Goal: Task Accomplishment & Management: Complete application form

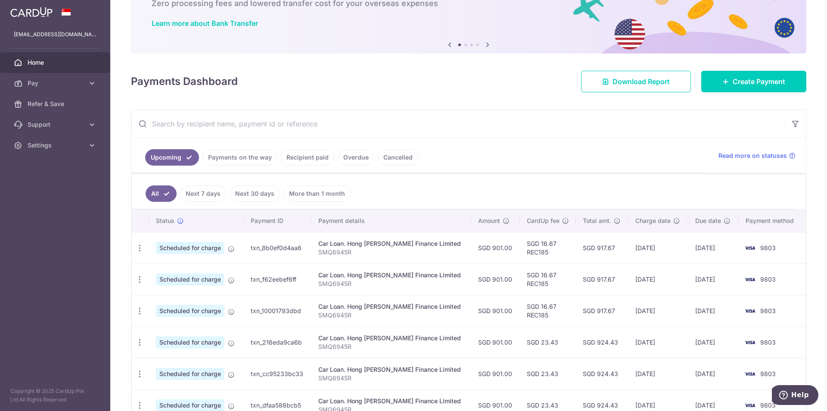
scroll to position [40, 0]
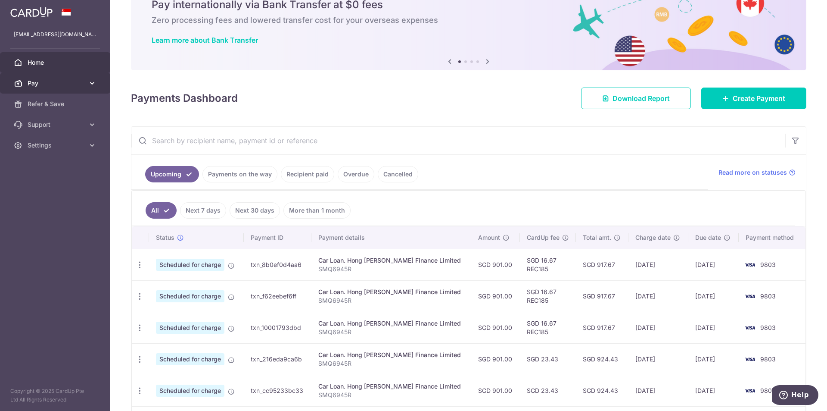
click at [83, 82] on span "Pay" at bounding box center [56, 83] width 57 height 9
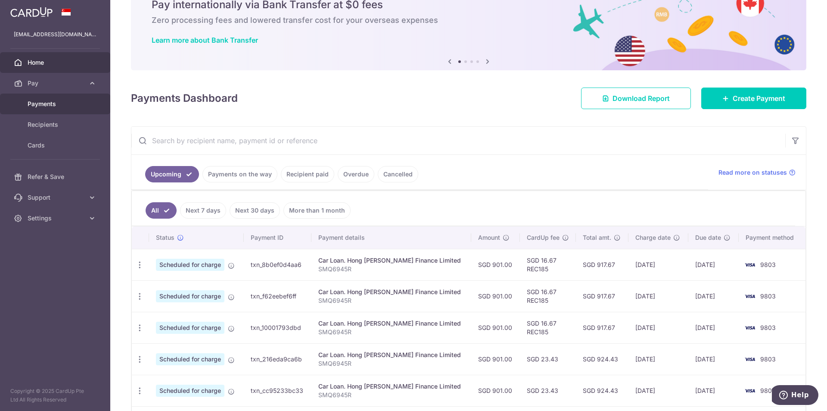
click at [65, 97] on link "Payments" at bounding box center [55, 103] width 110 height 21
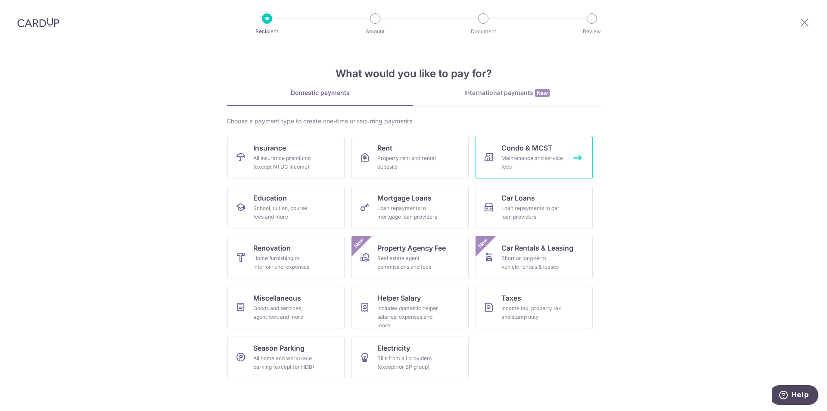
click at [541, 158] on div "Maintenance and service fees" at bounding box center [532, 162] width 62 height 17
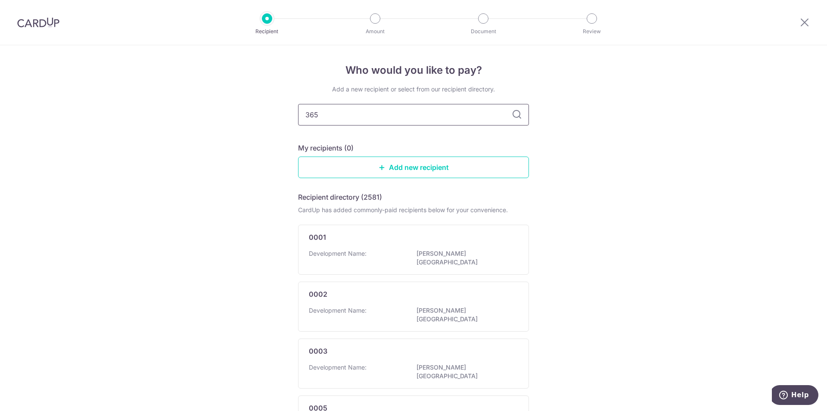
type input "3657"
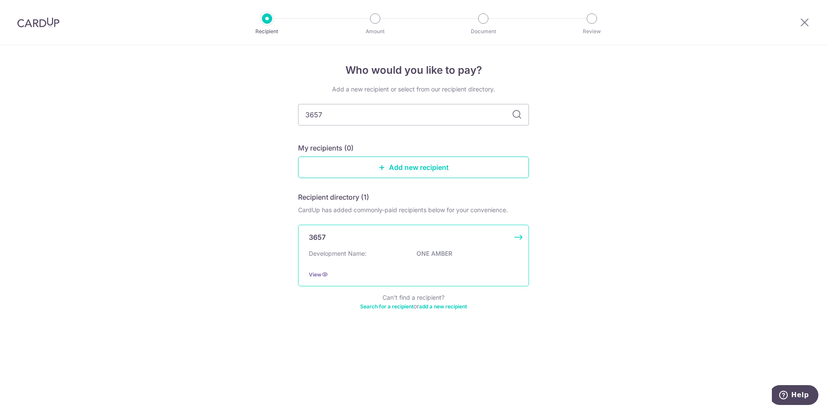
click at [395, 247] on div "3657 Development Name: ONE AMBER View" at bounding box center [413, 255] width 231 height 62
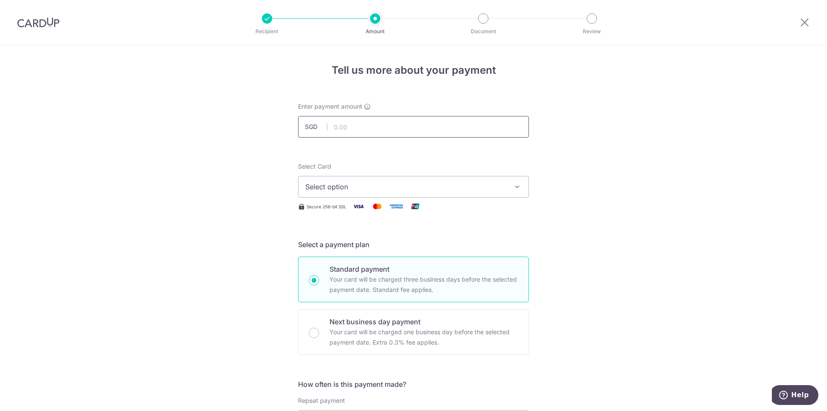
click at [341, 128] on input "text" at bounding box center [413, 127] width 231 height 22
type input "1,020.24"
click at [324, 177] on button "Select option" at bounding box center [413, 187] width 231 height 22
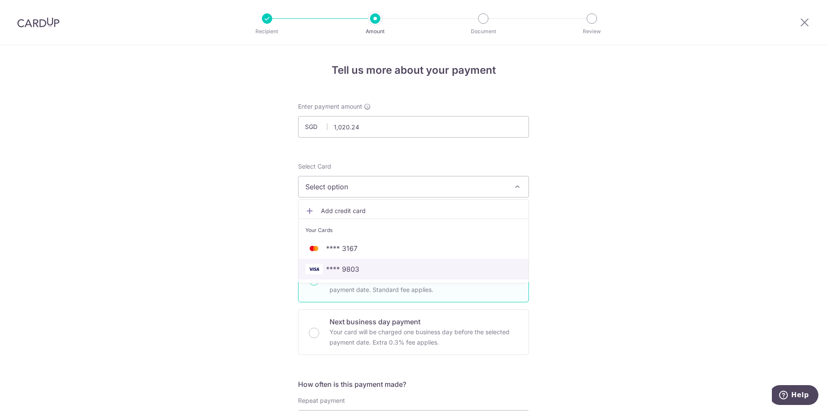
click at [346, 267] on span "**** 9803" at bounding box center [342, 269] width 33 height 10
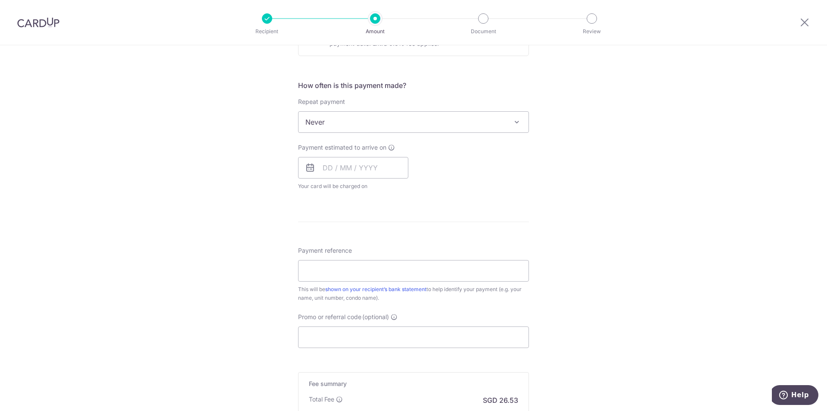
scroll to position [345, 0]
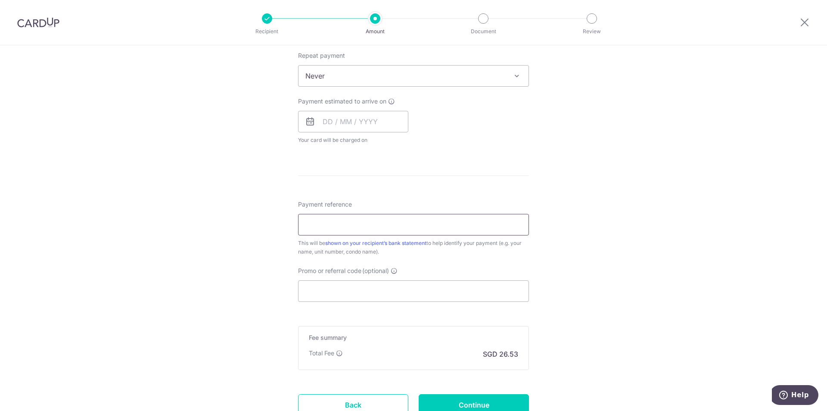
click at [351, 222] on input "Payment reference" at bounding box center [413, 225] width 231 height 22
type input "[DATE]"
click at [253, 264] on div "Tell us more about your payment Enter payment amount SGD 1,020.24 1020.24 Selec…" at bounding box center [413, 90] width 827 height 779
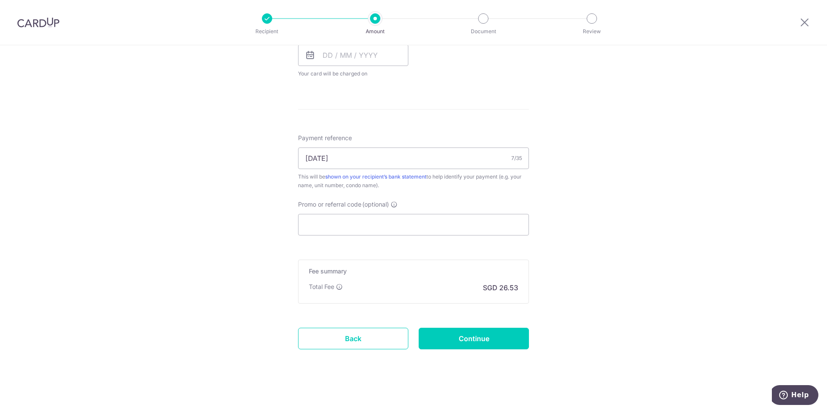
scroll to position [414, 0]
click at [372, 223] on input "Promo or referral code (optional)" at bounding box center [413, 222] width 231 height 22
paste input "OFF225"
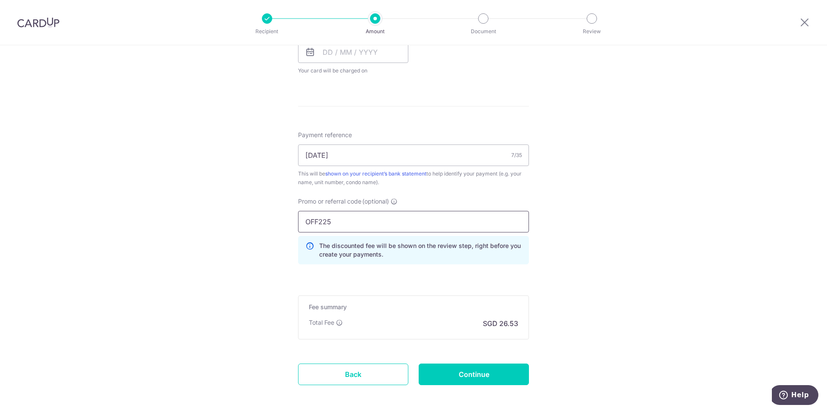
type input "OFF225"
click at [392, 273] on form "Enter payment amount SGD 1,020.24 1020.24 Select Card **** 9803 Add credit card…" at bounding box center [413, 48] width 231 height 721
click at [468, 370] on input "Continue" at bounding box center [474, 374] width 110 height 22
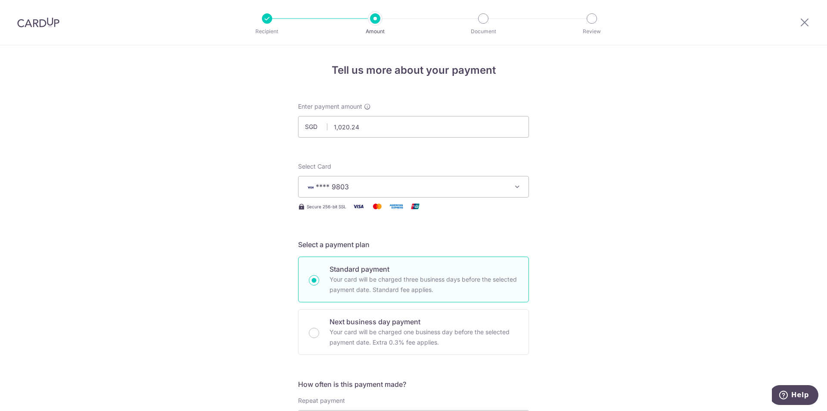
scroll to position [306, 0]
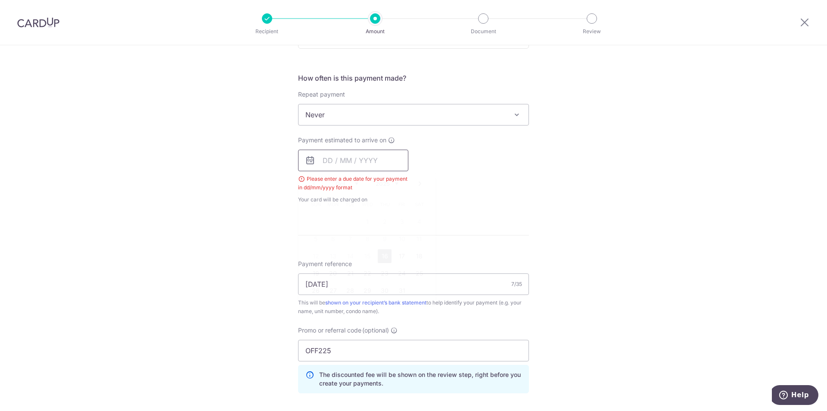
click at [335, 168] on input "text" at bounding box center [353, 160] width 110 height 22
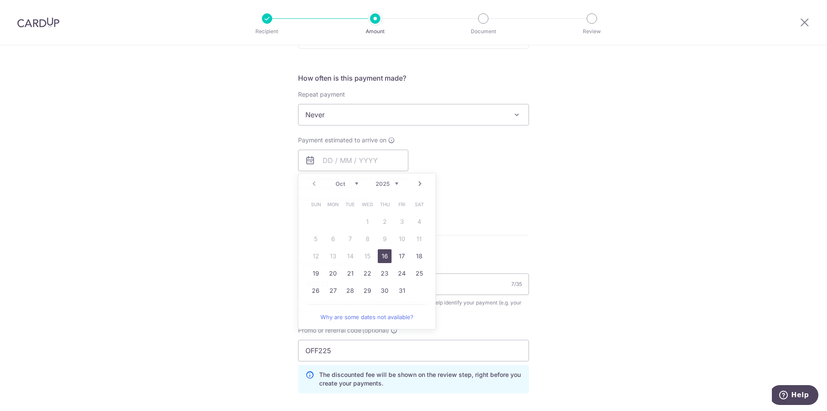
click at [275, 186] on div "Tell us more about your payment Enter payment amount SGD 1,020.24 1020.24 Selec…" at bounding box center [413, 158] width 827 height 839
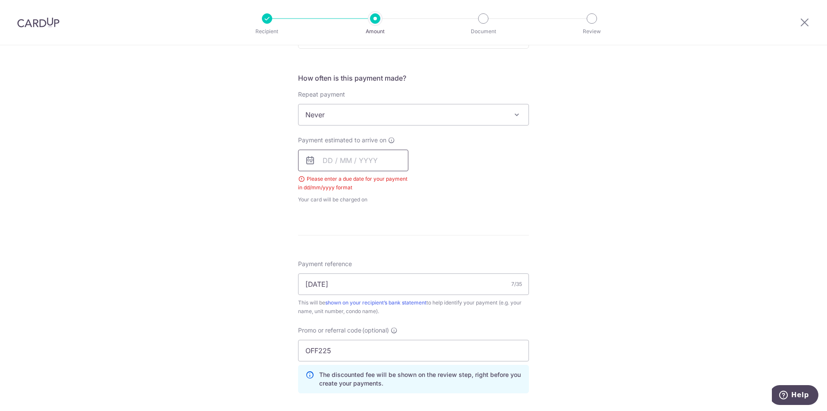
click at [348, 167] on input "text" at bounding box center [353, 160] width 110 height 22
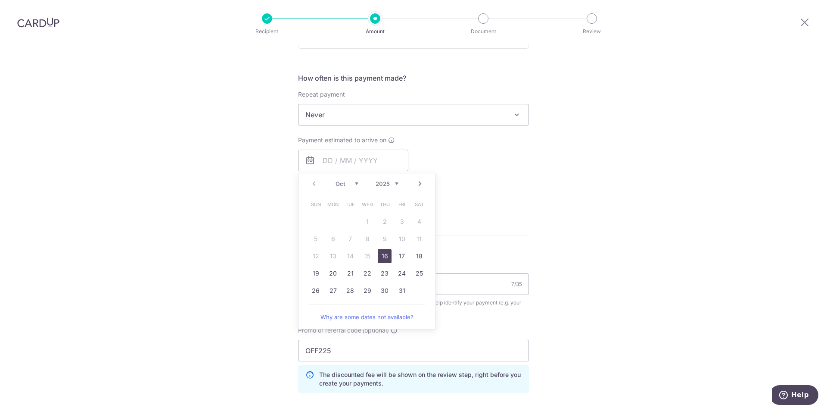
click at [381, 257] on link "16" at bounding box center [385, 256] width 14 height 14
type input "16/10/2025"
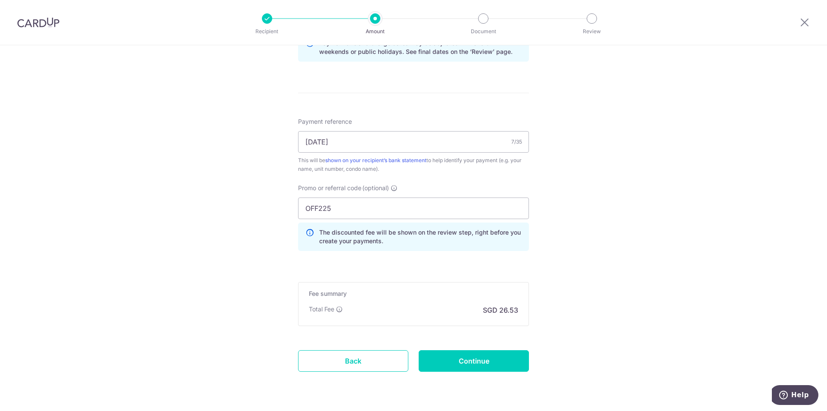
scroll to position [488, 0]
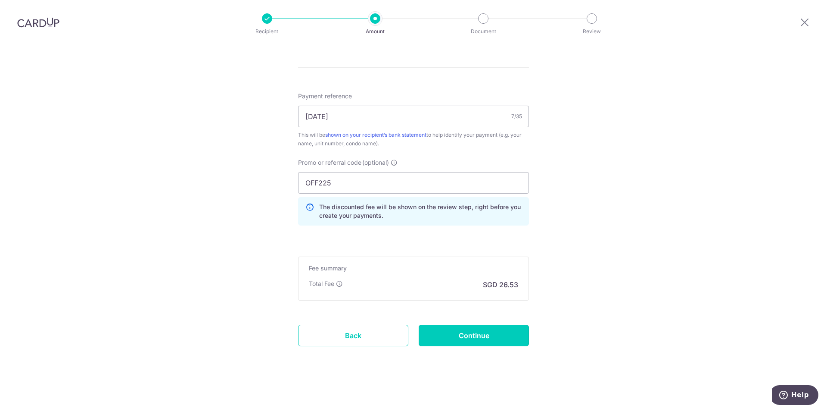
click at [474, 333] on input "Continue" at bounding box center [474, 335] width 110 height 22
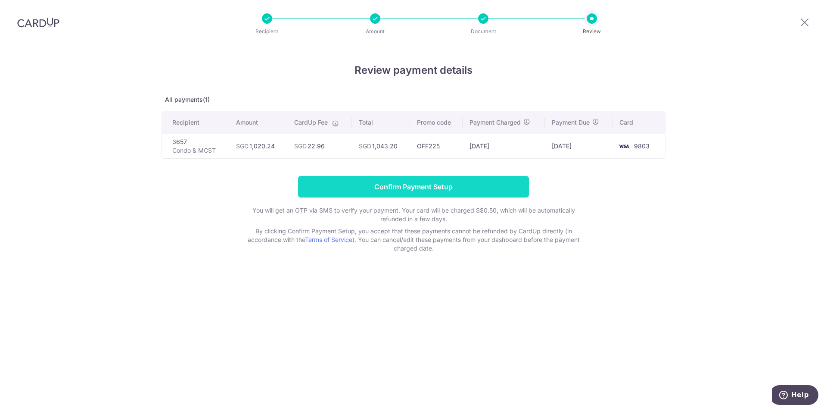
click at [367, 189] on input "Confirm Payment Setup" at bounding box center [413, 187] width 231 height 22
